Goal: Information Seeking & Learning: Learn about a topic

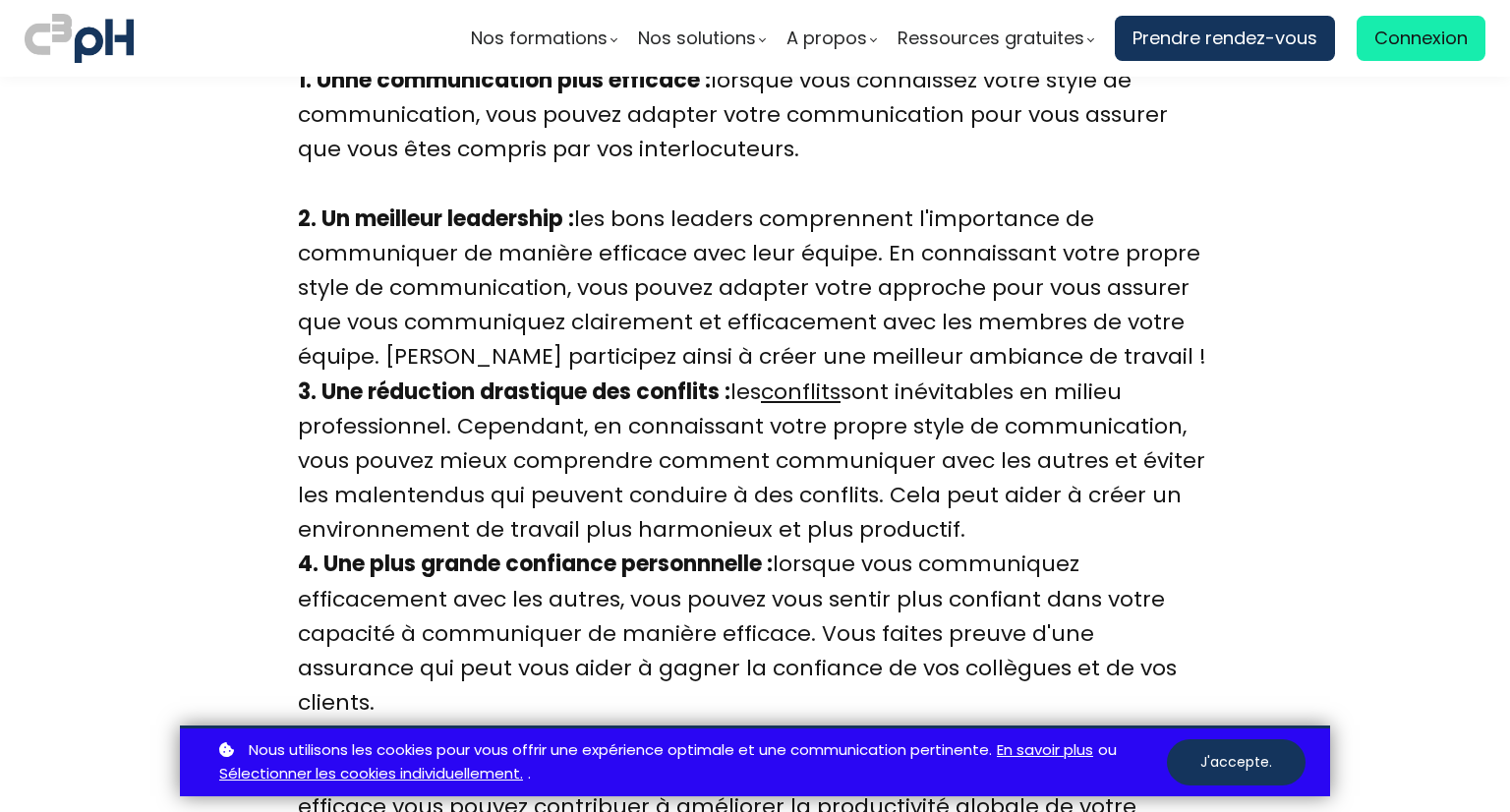
scroll to position [3718, 0]
